Goal: Check status: Check status

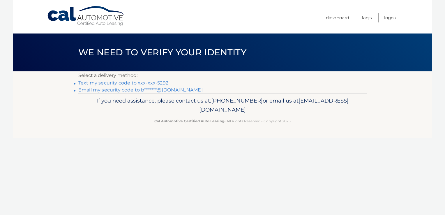
click at [140, 82] on link "Text my security code to xxx-xxx-5292" at bounding box center [123, 83] width 90 height 6
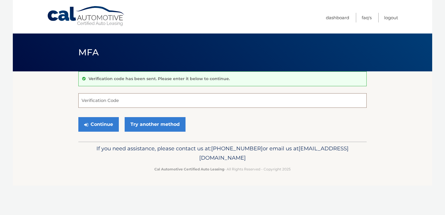
click at [89, 100] on input "Verification Code" at bounding box center [222, 100] width 288 height 15
type input "099693"
click at [93, 125] on button "Continue" at bounding box center [98, 124] width 40 height 15
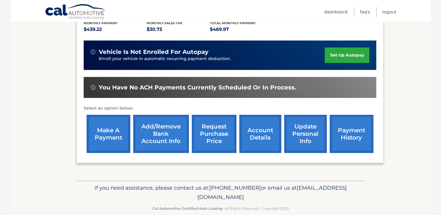
scroll to position [137, 0]
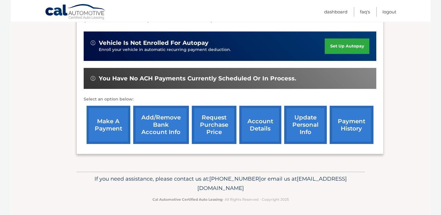
click at [356, 127] on link "payment history" at bounding box center [351, 125] width 44 height 38
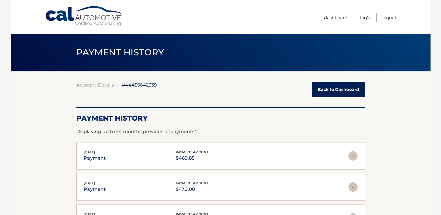
click at [352, 154] on img at bounding box center [352, 155] width 9 height 9
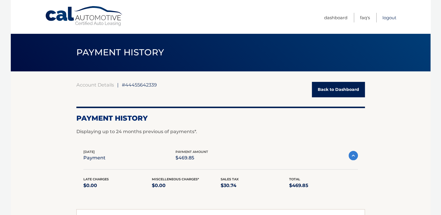
click at [386, 17] on link "Logout" at bounding box center [389, 18] width 14 height 10
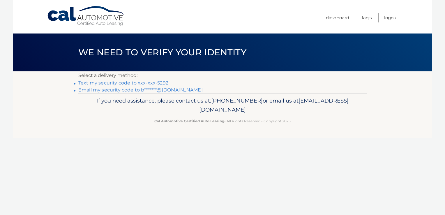
click at [101, 83] on link "Text my security code to xxx-xxx-5292" at bounding box center [123, 83] width 90 height 6
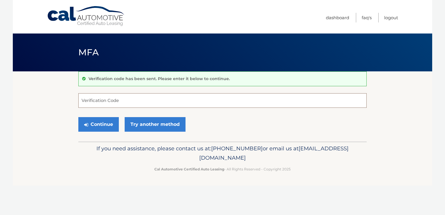
click at [90, 98] on input "Verification Code" at bounding box center [222, 100] width 288 height 15
type input "372461"
click at [106, 121] on button "Continue" at bounding box center [98, 124] width 40 height 15
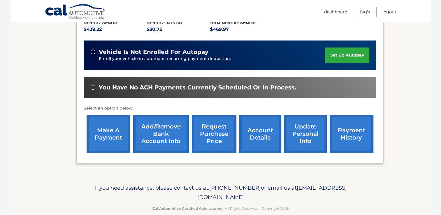
scroll to position [137, 0]
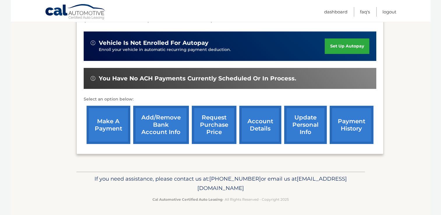
click at [343, 123] on link "payment history" at bounding box center [351, 125] width 44 height 38
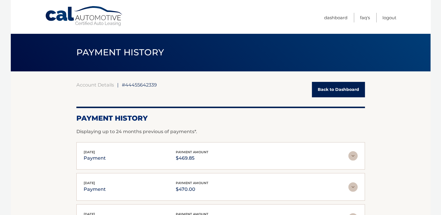
click at [354, 154] on img at bounding box center [352, 155] width 9 height 9
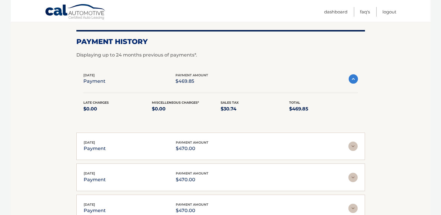
scroll to position [82, 0]
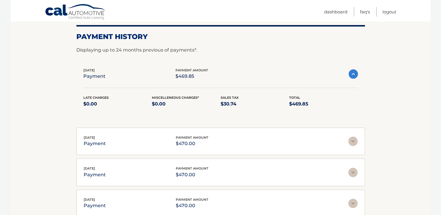
click at [350, 72] on img at bounding box center [352, 73] width 9 height 9
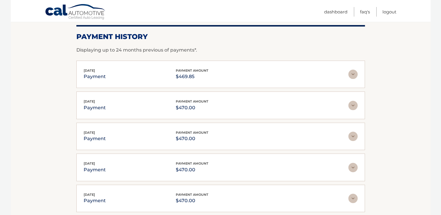
click at [350, 104] on img at bounding box center [352, 105] width 9 height 9
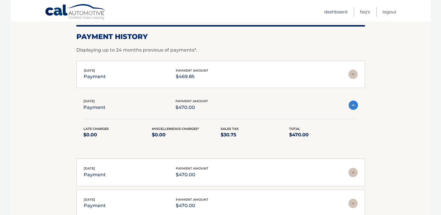
click at [336, 13] on link "Dashboard" at bounding box center [335, 12] width 23 height 10
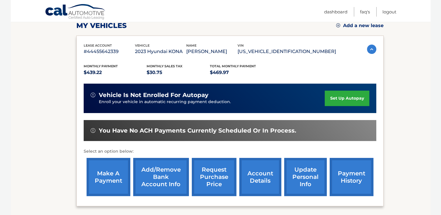
scroll to position [97, 0]
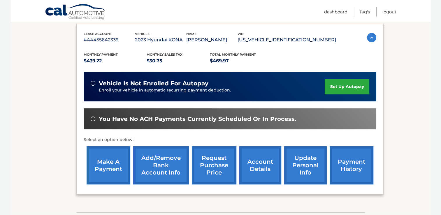
click at [347, 174] on link "payment history" at bounding box center [351, 165] width 44 height 38
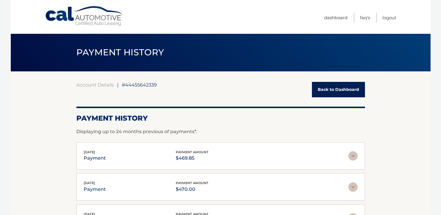
click at [352, 156] on img at bounding box center [352, 155] width 9 height 9
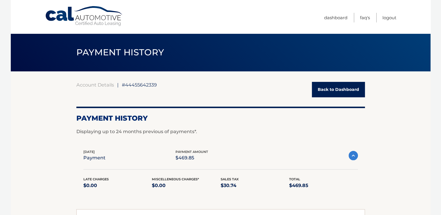
click at [440, 211] on body "Cal Automotive Menu Dashboard FAQ's Logout |" at bounding box center [220, 107] width 441 height 215
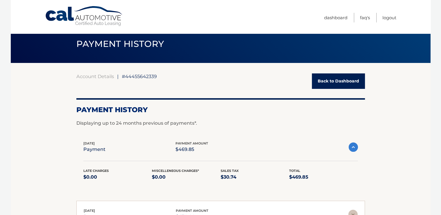
click at [440, 207] on html "Cal Automotive Menu Dashboard FAQ's Logout |" at bounding box center [220, 99] width 441 height 215
